Goal: Participate in discussion: Engage in conversation with other users on a specific topic

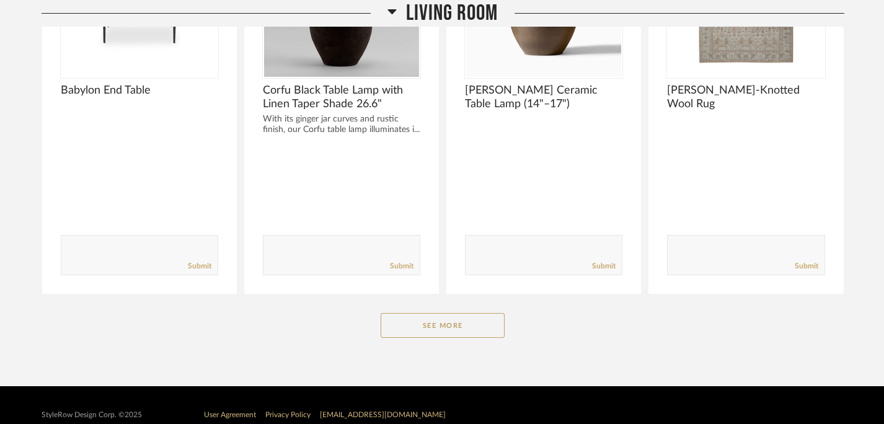
scroll to position [333, 0]
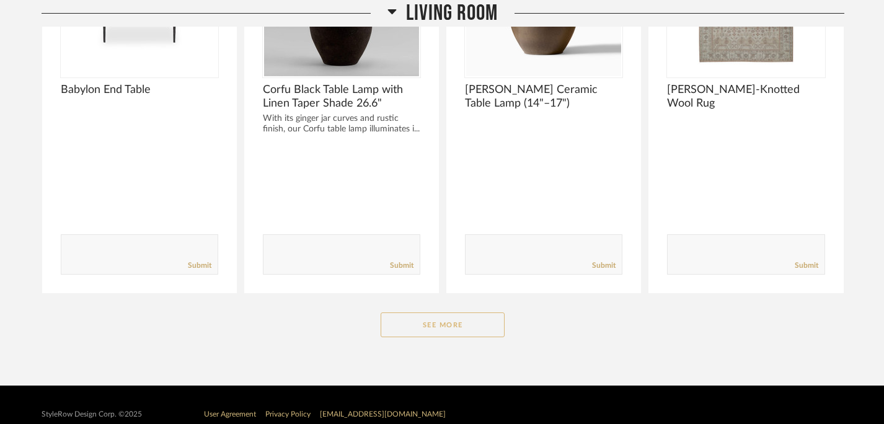
click at [453, 326] on button "See More" at bounding box center [443, 325] width 124 height 25
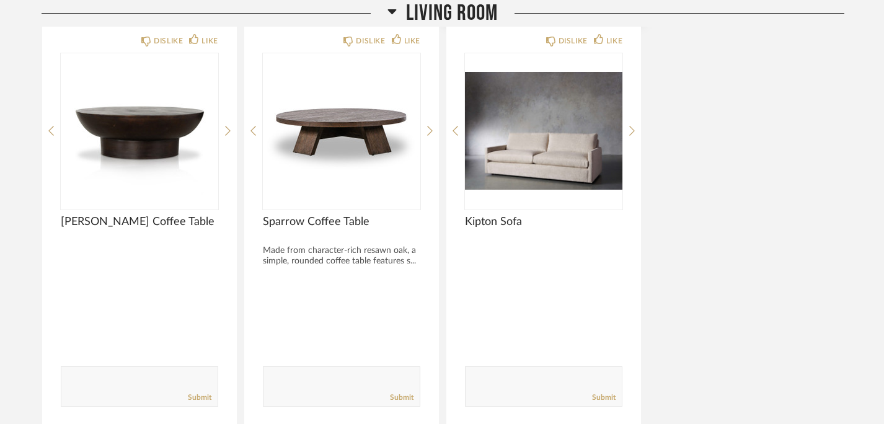
scroll to position [1000, 0]
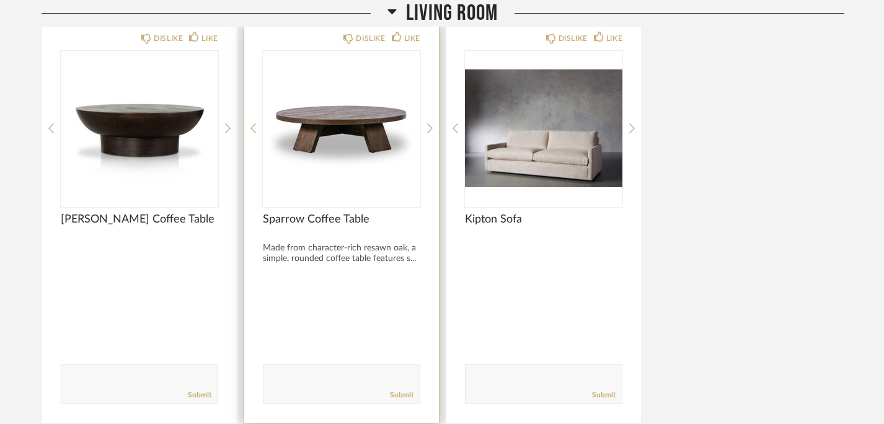
click at [353, 382] on textarea at bounding box center [342, 378] width 156 height 17
type textarea "we like this one!"
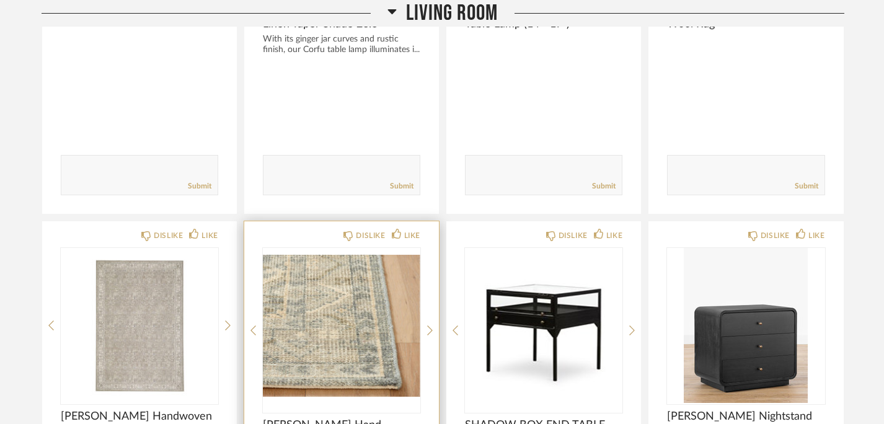
scroll to position [579, 0]
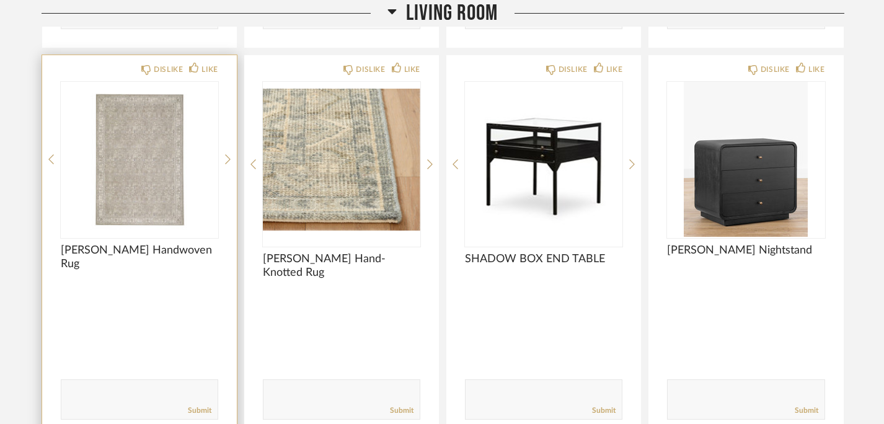
click at [98, 394] on textarea at bounding box center [139, 394] width 156 height 17
type textarea "this is the one from the videos, right? lets do it!"
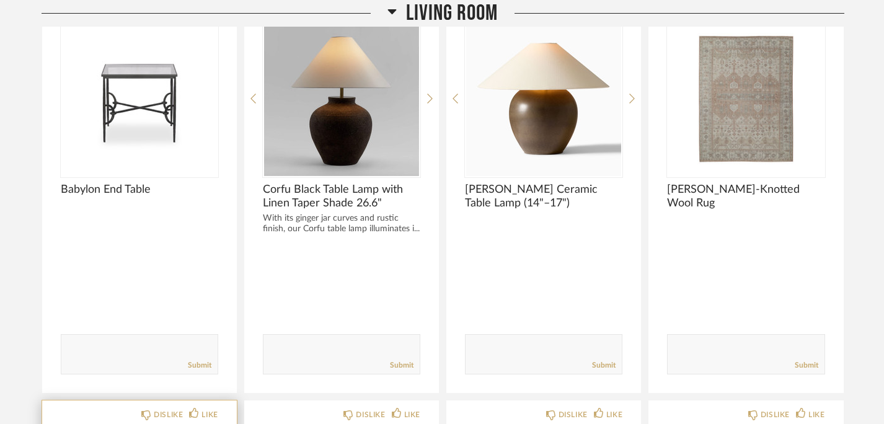
scroll to position [233, 0]
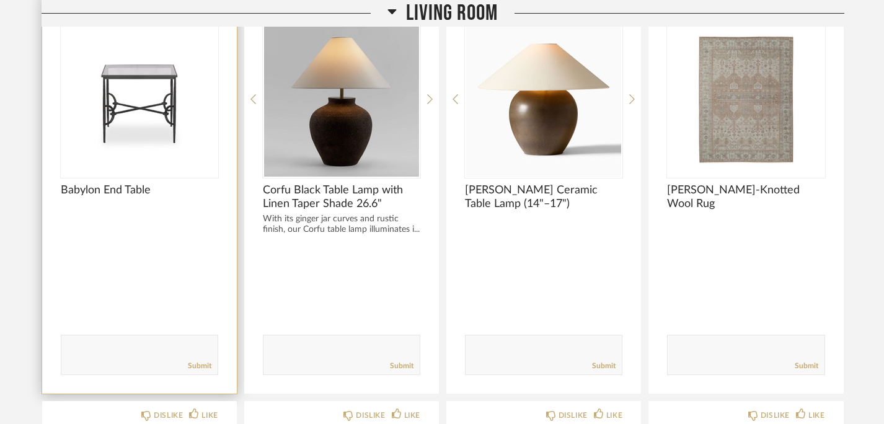
click at [128, 346] on textarea at bounding box center [139, 349] width 156 height 17
type textarea "w"
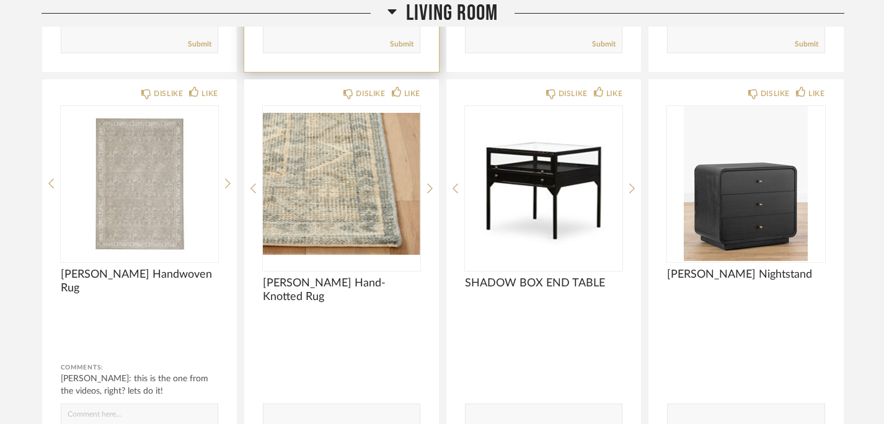
scroll to position [582, 0]
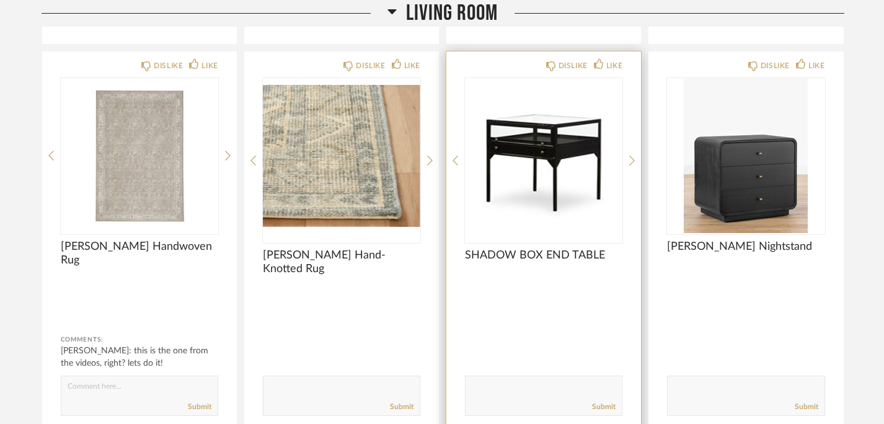
click at [513, 382] on textarea at bounding box center [544, 390] width 156 height 17
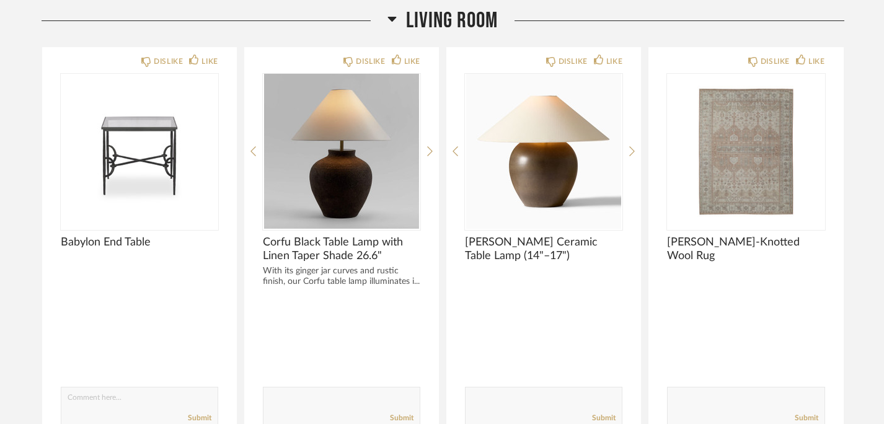
scroll to position [166, 0]
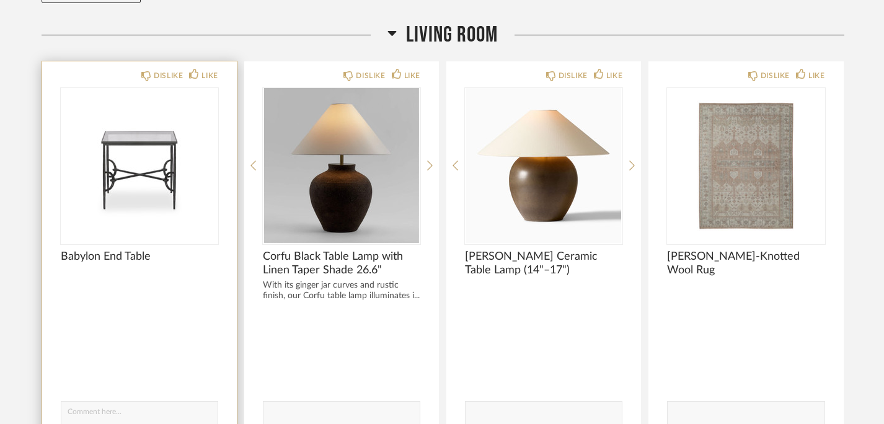
click at [143, 417] on textarea at bounding box center [139, 415] width 156 height 17
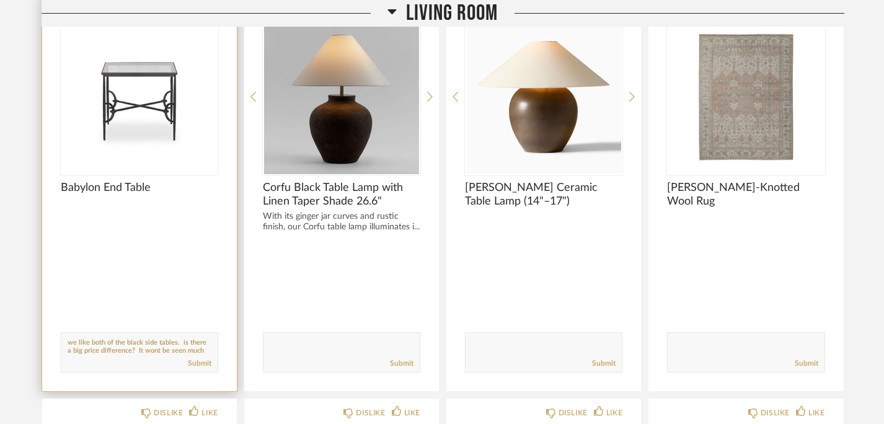
scroll to position [1, 0]
type textarea "we like both of the black side tables. is there a big price difference between …"
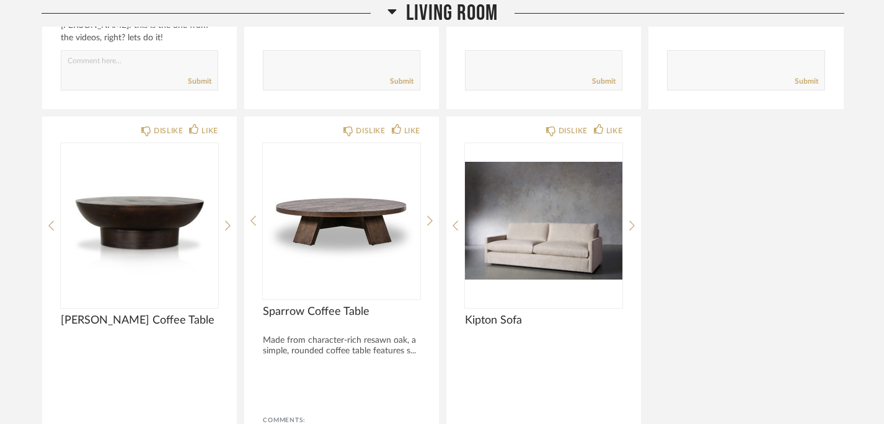
scroll to position [910, 0]
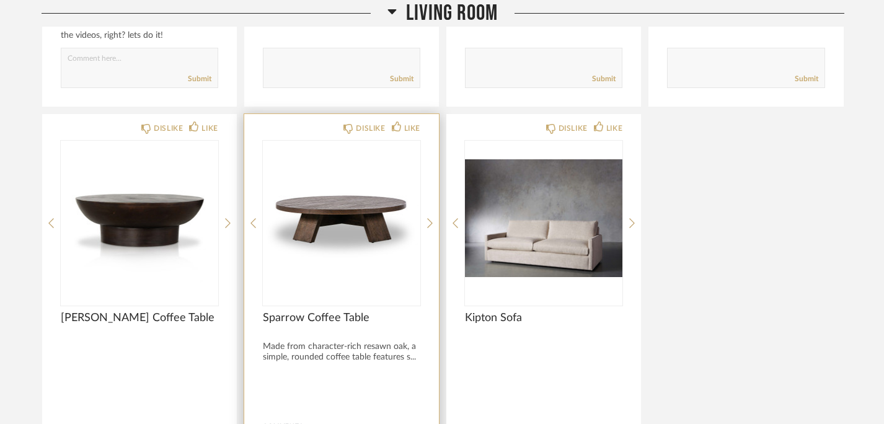
click at [304, 270] on img "0" at bounding box center [342, 218] width 158 height 155
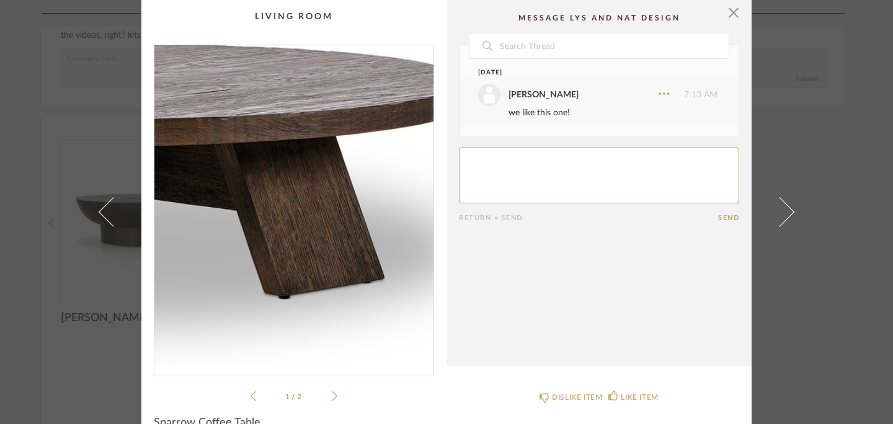
scroll to position [53, 0]
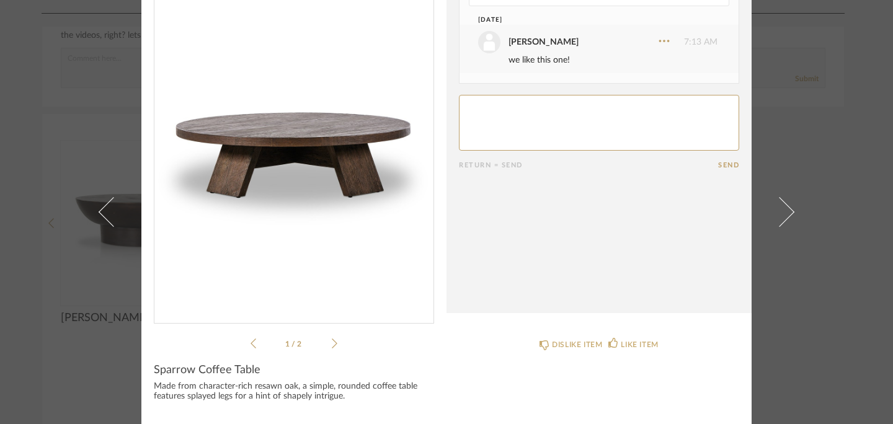
click at [793, 318] on link at bounding box center [786, 212] width 33 height 424
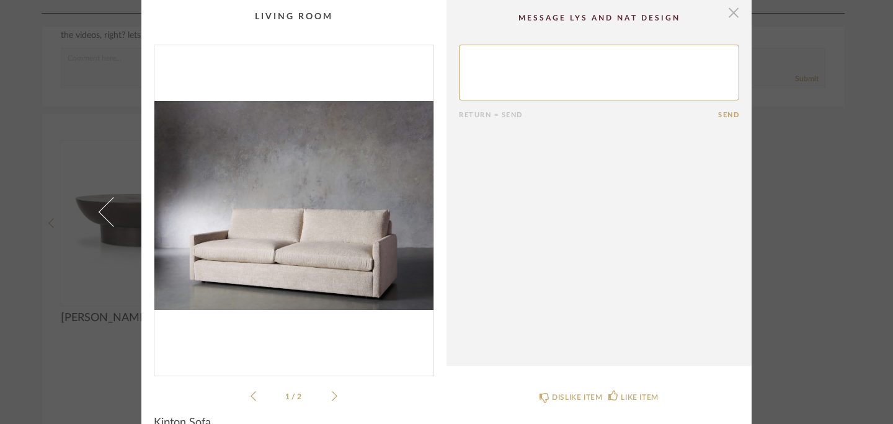
click at [728, 17] on span "button" at bounding box center [733, 12] width 25 height 25
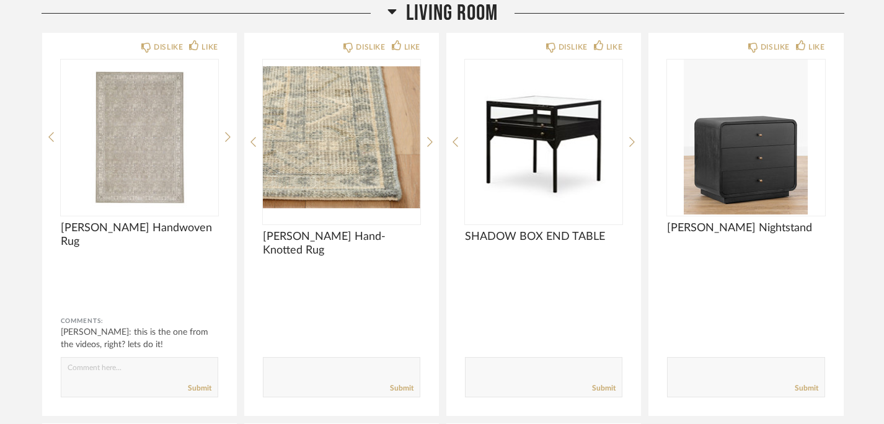
scroll to position [599, 0]
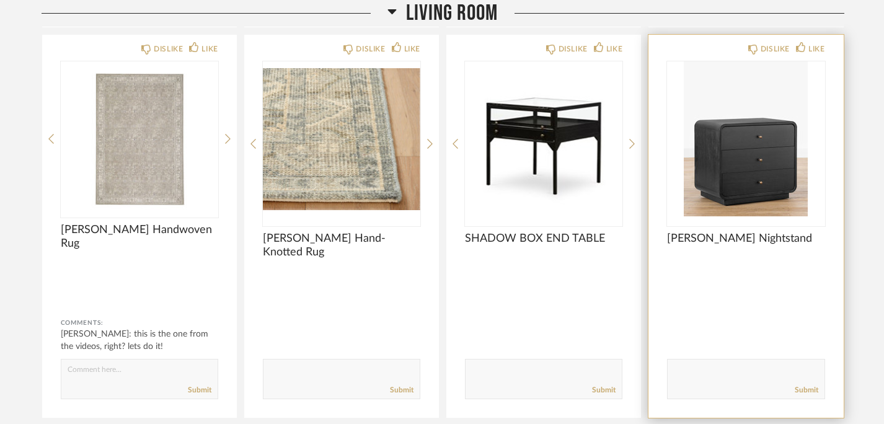
click at [729, 374] on textarea at bounding box center [746, 373] width 156 height 17
click at [724, 167] on img "0" at bounding box center [746, 138] width 158 height 155
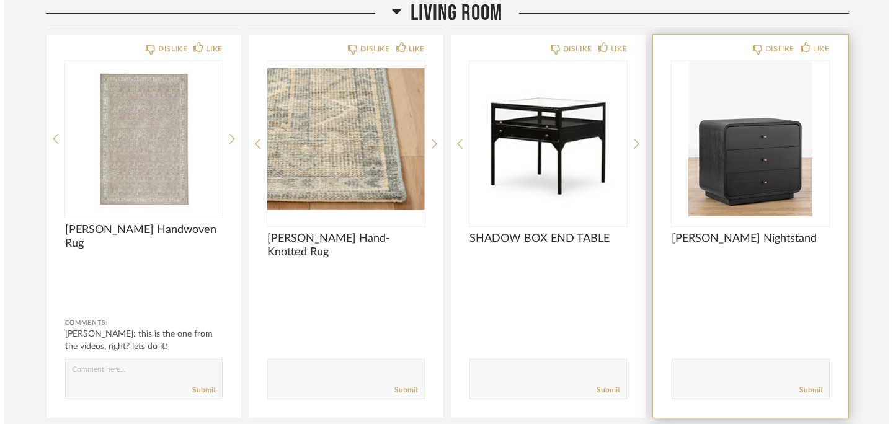
scroll to position [0, 0]
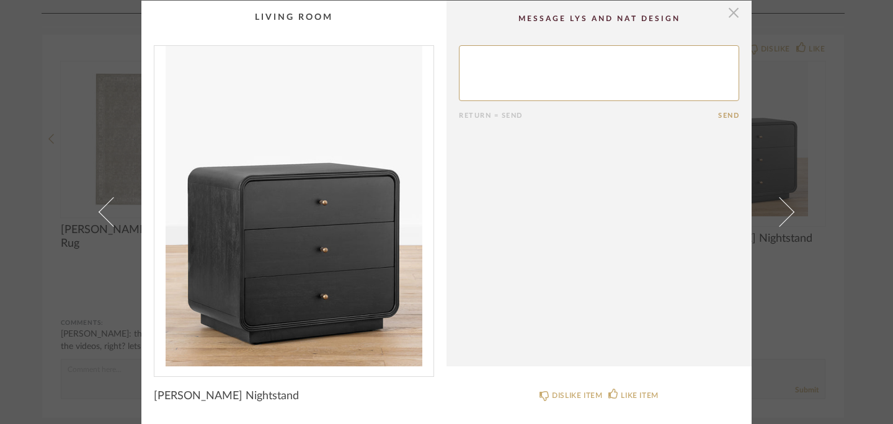
click at [731, 22] on span "button" at bounding box center [733, 13] width 25 height 25
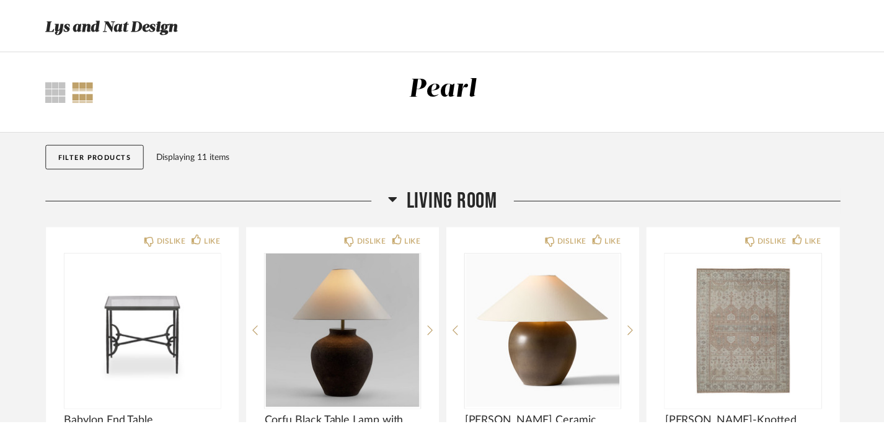
scroll to position [599, 0]
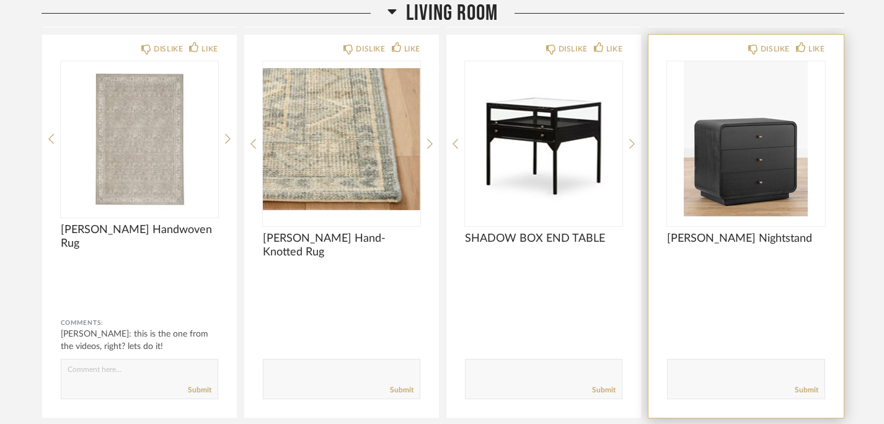
click at [707, 378] on textarea at bounding box center [746, 373] width 156 height 17
type textarea "did you have somewhere in mind for this guy?"
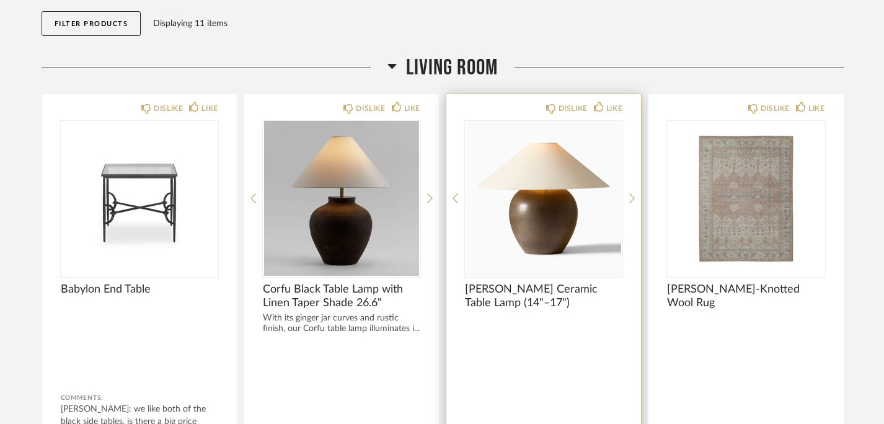
scroll to position [134, 0]
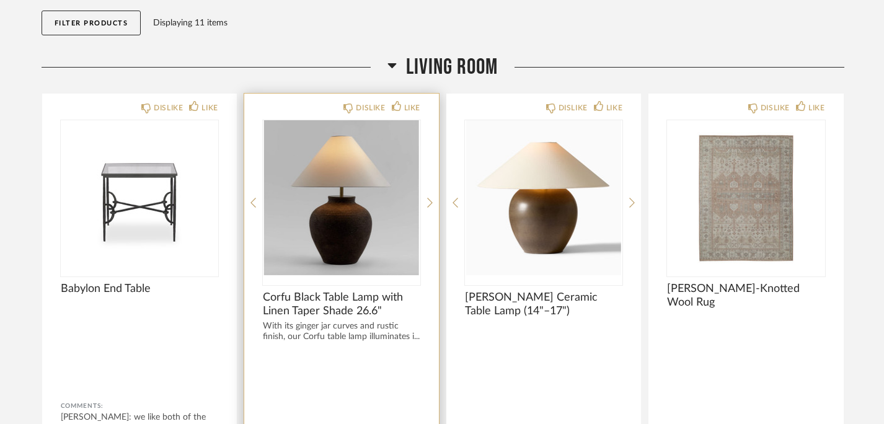
click at [393, 223] on img "0" at bounding box center [342, 197] width 158 height 155
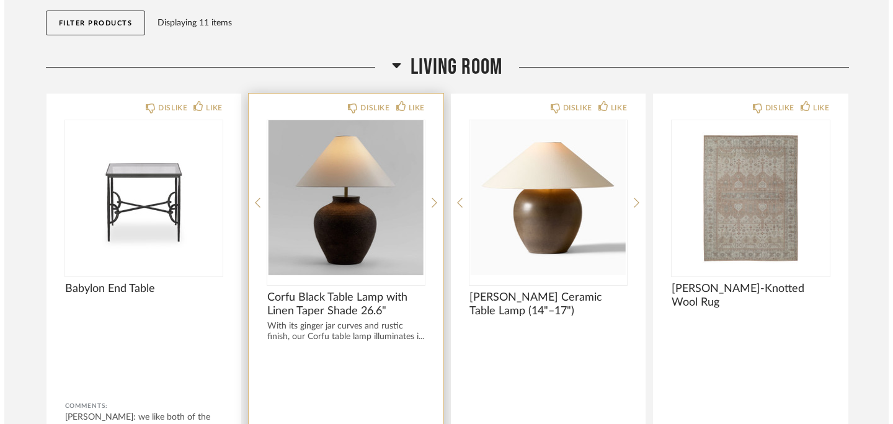
scroll to position [0, 0]
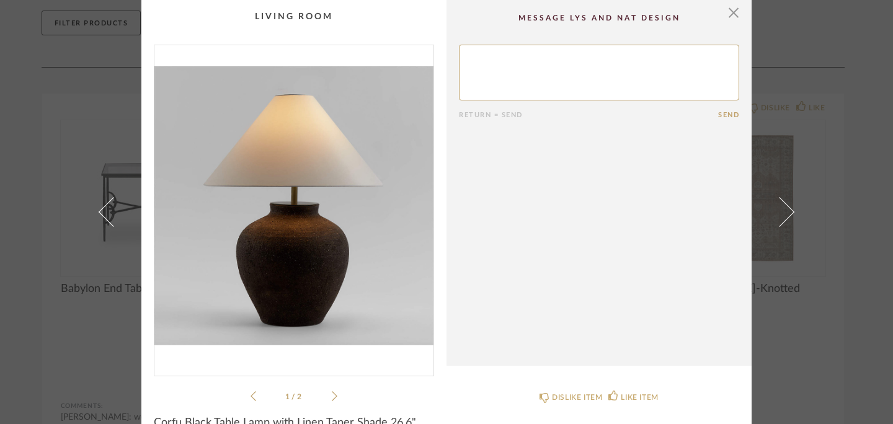
click at [332, 394] on icon at bounding box center [335, 396] width 6 height 10
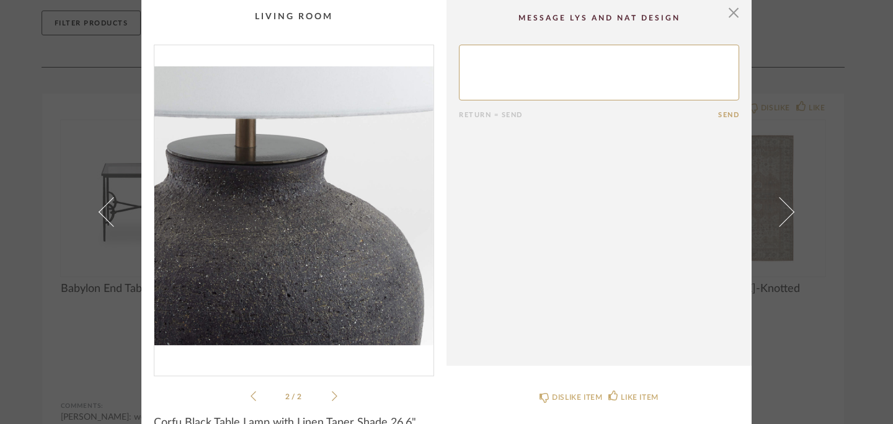
click at [332, 394] on icon at bounding box center [335, 396] width 6 height 10
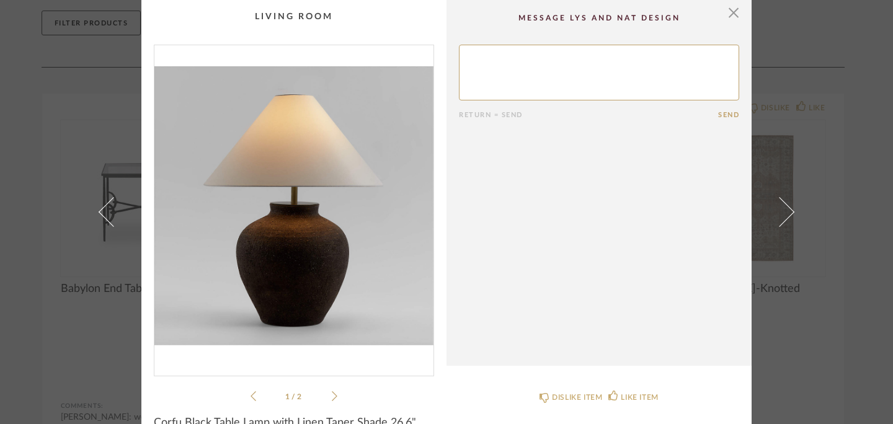
click at [332, 394] on icon at bounding box center [335, 396] width 6 height 10
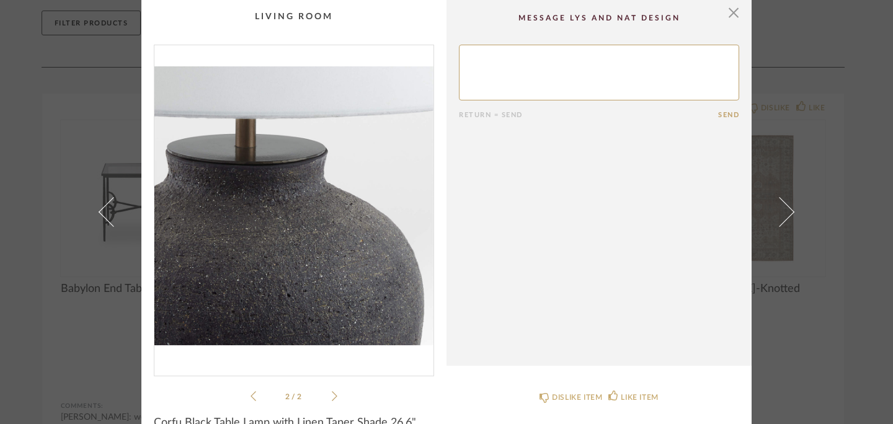
click at [736, 20] on cpp-summary-comments "Return = Send Send" at bounding box center [599, 183] width 305 height 366
click at [726, 15] on span "button" at bounding box center [733, 12] width 25 height 25
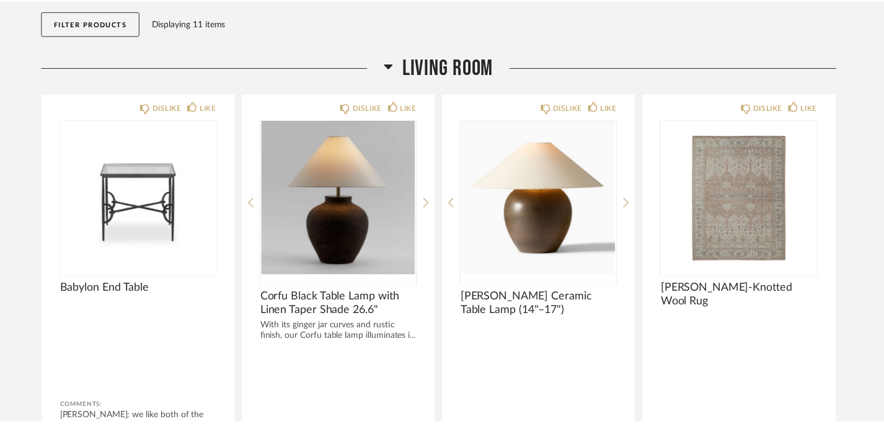
scroll to position [134, 0]
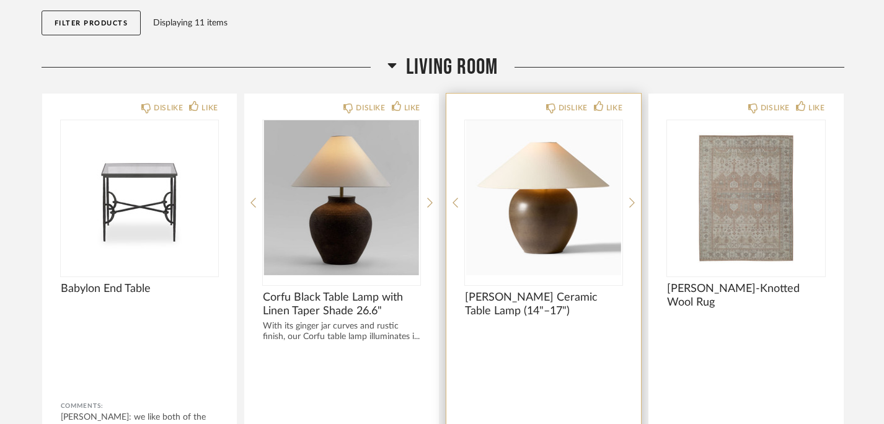
click at [607, 208] on img "0" at bounding box center [544, 197] width 158 height 155
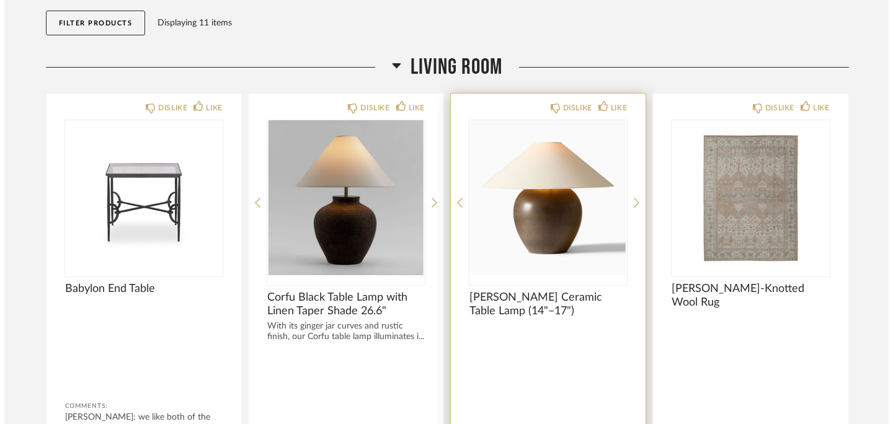
scroll to position [0, 0]
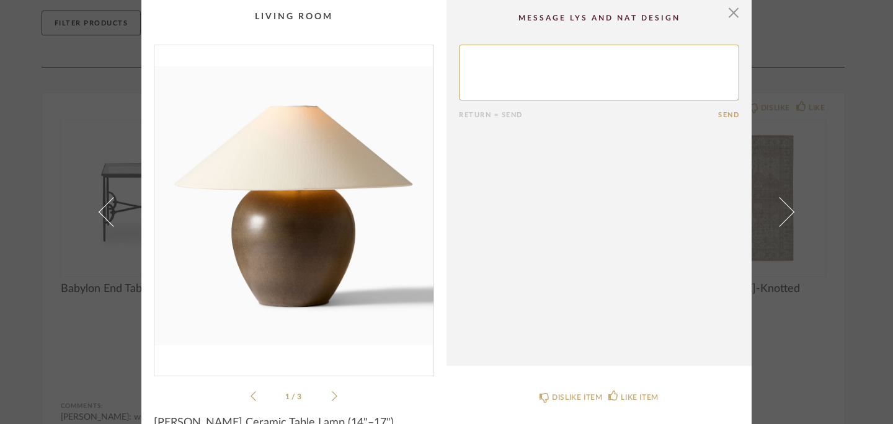
click at [332, 397] on icon at bounding box center [335, 396] width 6 height 11
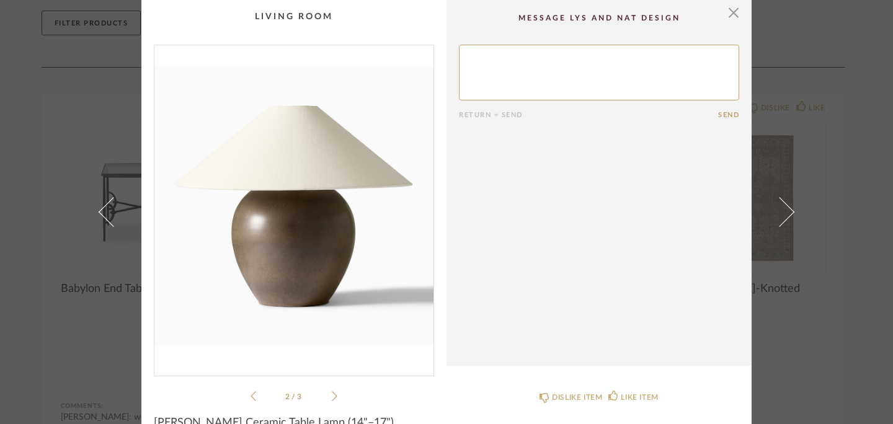
click at [332, 397] on icon at bounding box center [335, 396] width 6 height 11
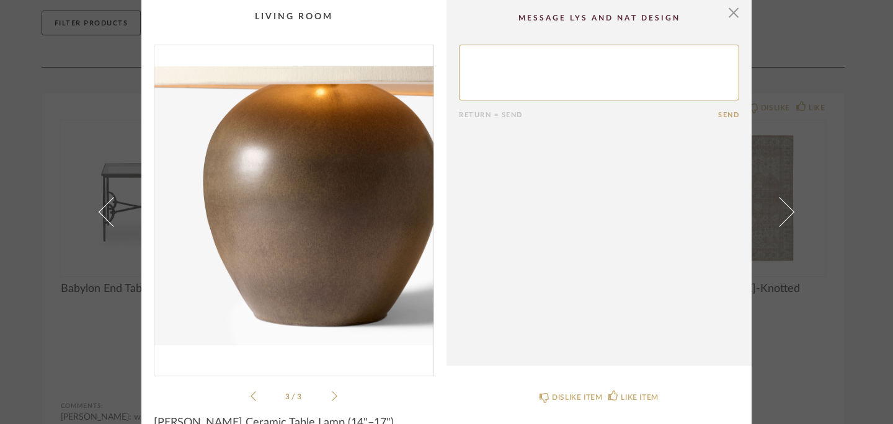
click at [332, 397] on icon at bounding box center [335, 396] width 6 height 11
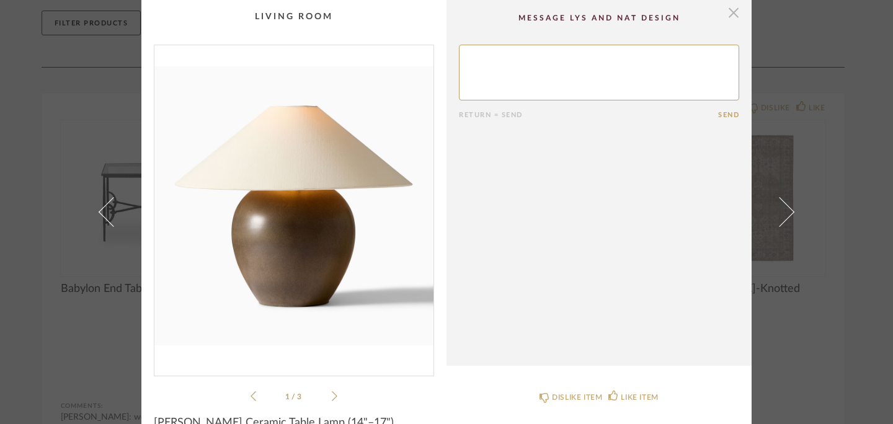
click at [731, 21] on span "button" at bounding box center [733, 12] width 25 height 25
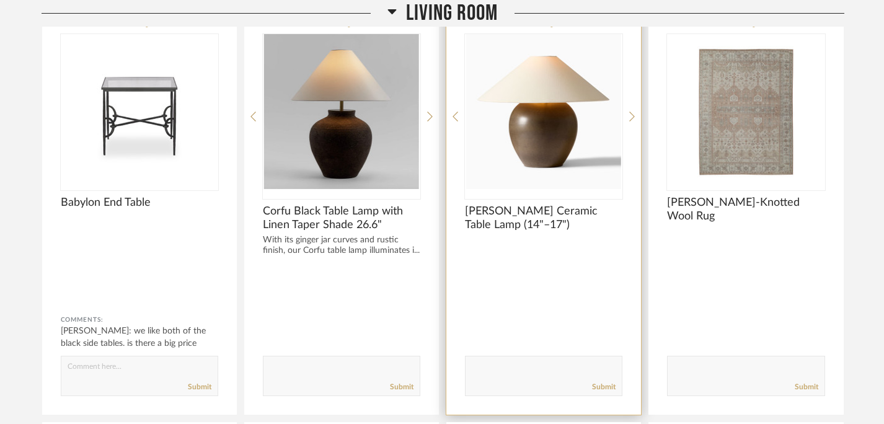
scroll to position [223, 0]
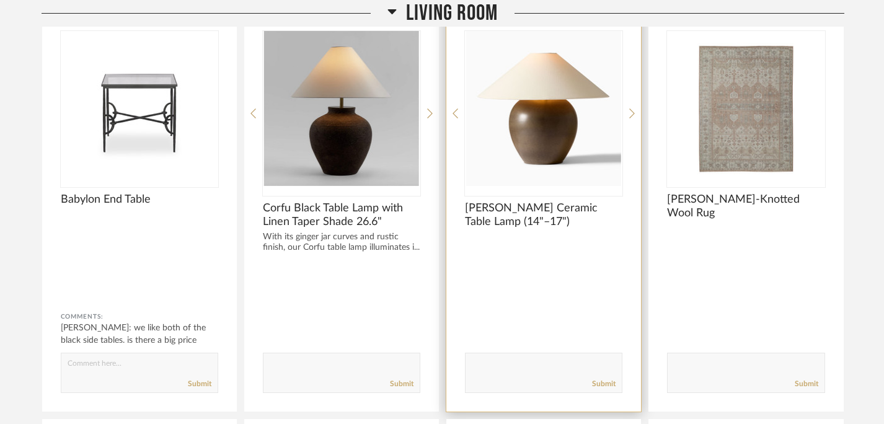
click at [520, 117] on img "0" at bounding box center [544, 108] width 158 height 155
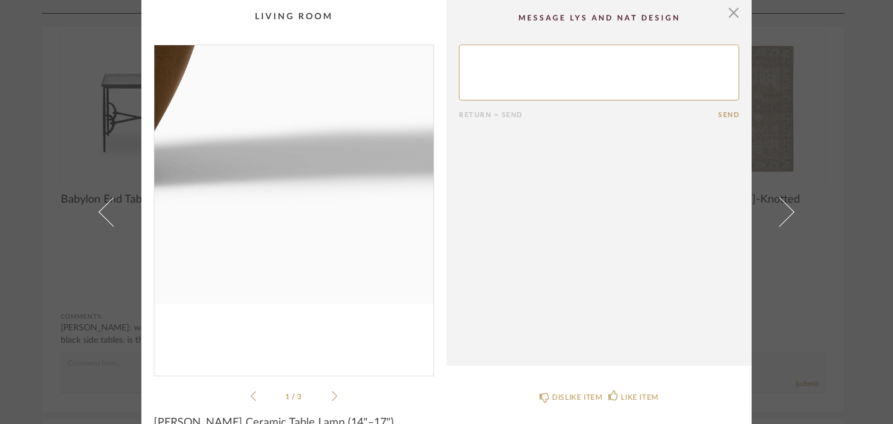
scroll to position [23, 0]
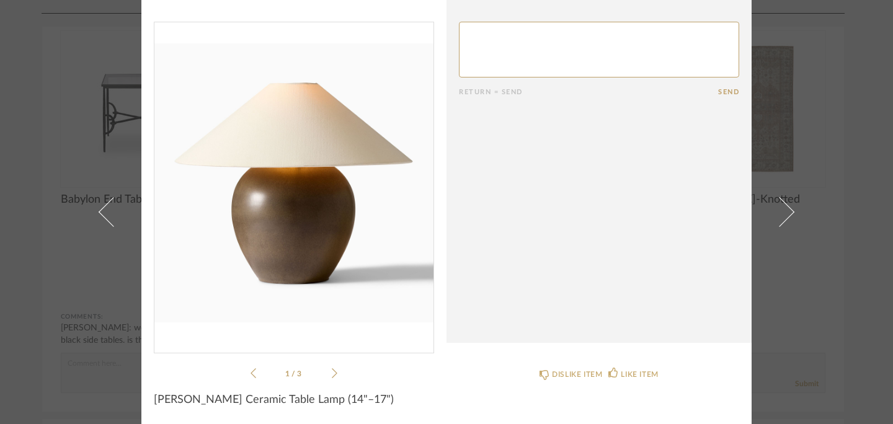
click at [332, 372] on icon at bounding box center [335, 373] width 6 height 11
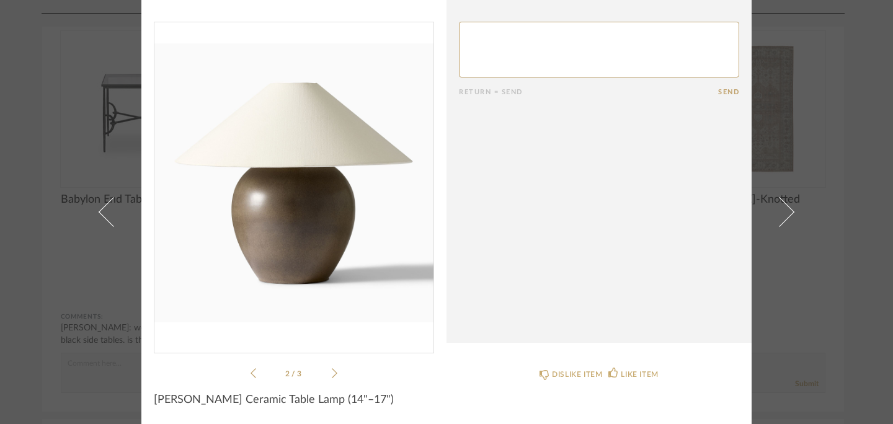
click at [332, 372] on icon at bounding box center [335, 373] width 6 height 11
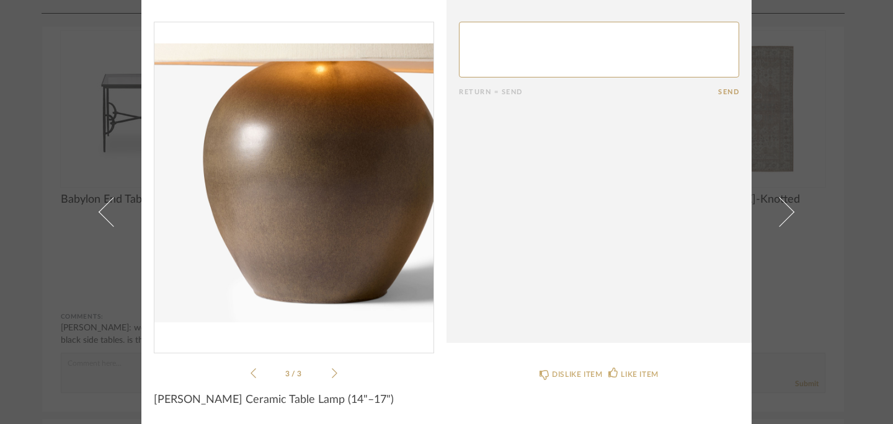
click at [332, 372] on icon at bounding box center [335, 373] width 6 height 11
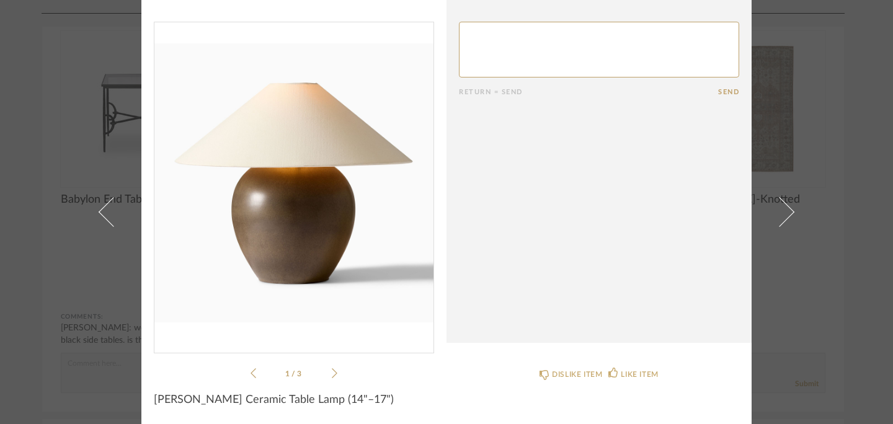
click at [829, 212] on div "× 1 / 3 Return = Send Send Colin King Ceramic Table Lamp (14"–17") DISLIKE ITEM…" at bounding box center [446, 212] width 893 height 424
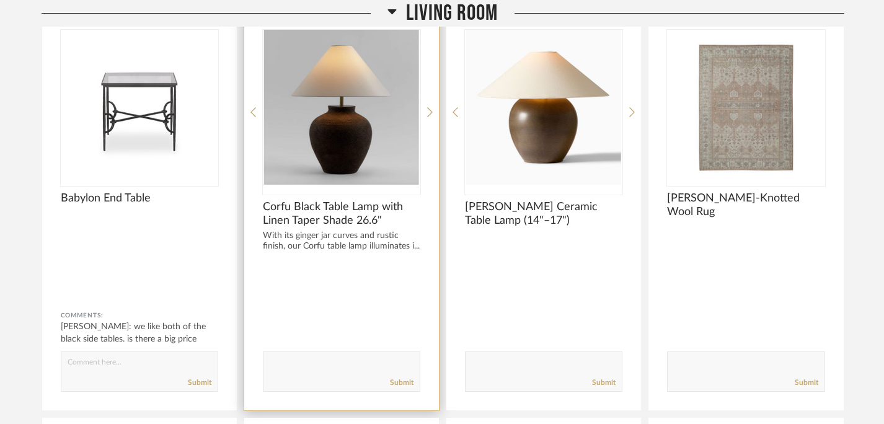
scroll to position [233, 0]
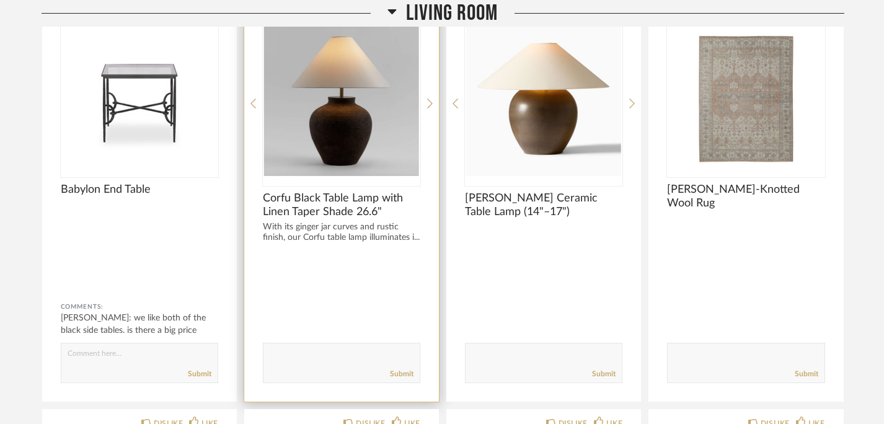
click at [329, 361] on textarea at bounding box center [342, 357] width 156 height 17
type textarea "i like this shape over the other...a little taller to fill the area"
